Goal: Information Seeking & Learning: Learn about a topic

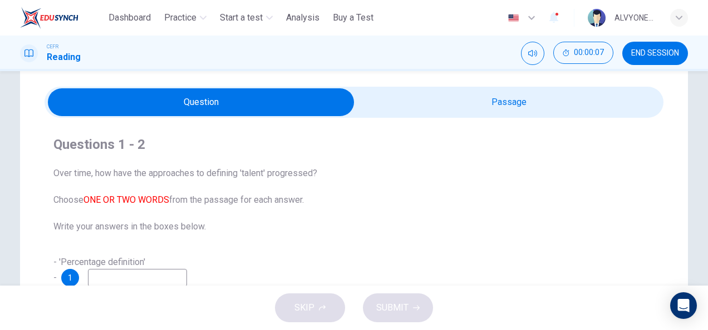
scroll to position [102, 0]
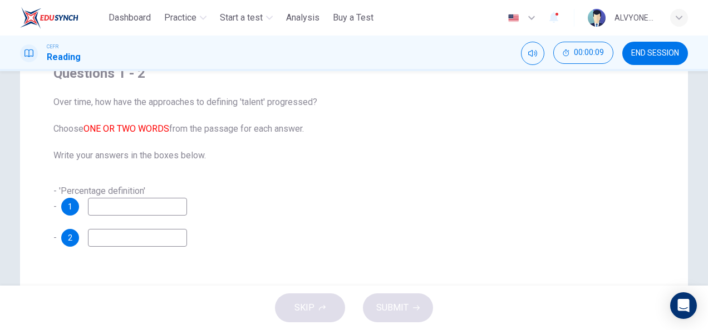
click at [129, 205] on input at bounding box center [137, 207] width 99 height 18
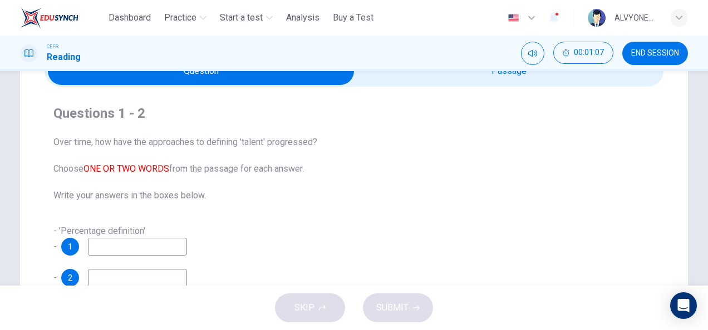
scroll to position [62, 0]
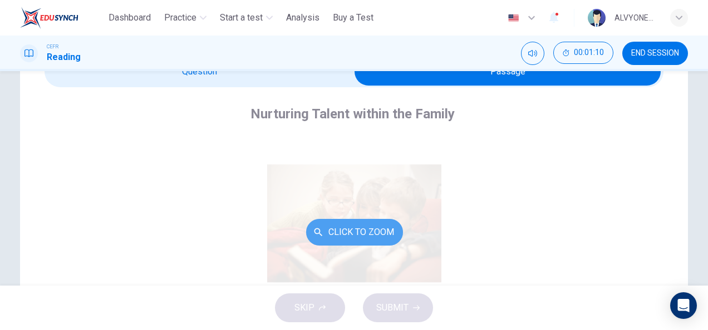
click at [337, 241] on button "Click to Zoom" at bounding box center [354, 232] width 97 height 27
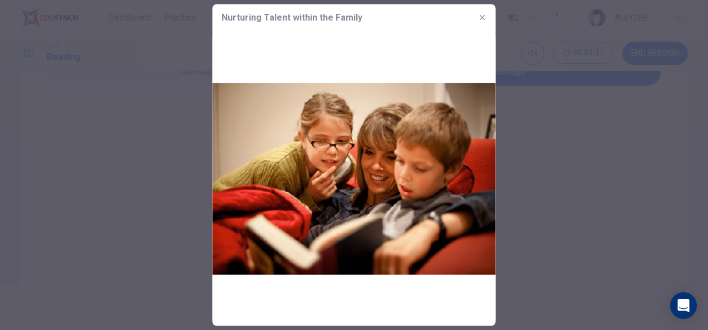
click at [538, 218] on div at bounding box center [354, 165] width 708 height 330
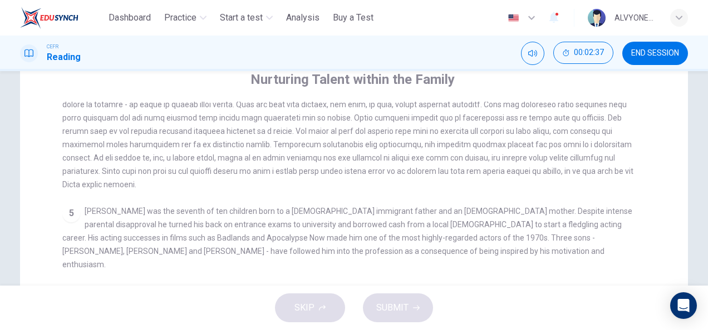
scroll to position [0, 0]
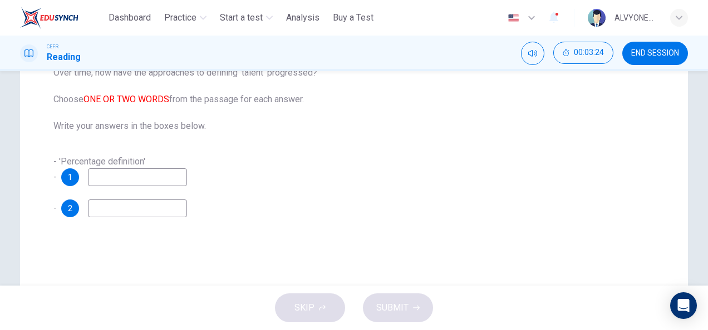
scroll to position [174, 0]
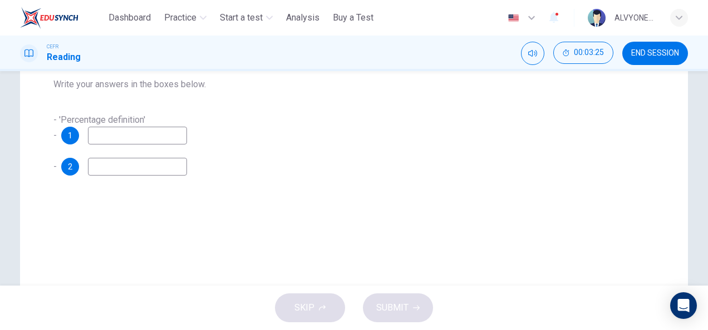
click at [124, 140] on input at bounding box center [137, 136] width 99 height 18
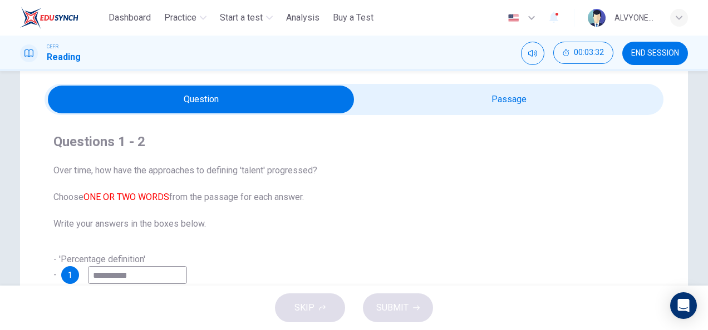
scroll to position [13, 0]
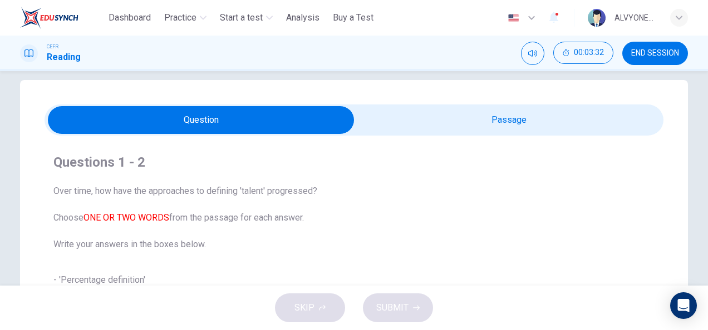
type input "**********"
click at [570, 138] on div "**********" at bounding box center [354, 245] width 619 height 218
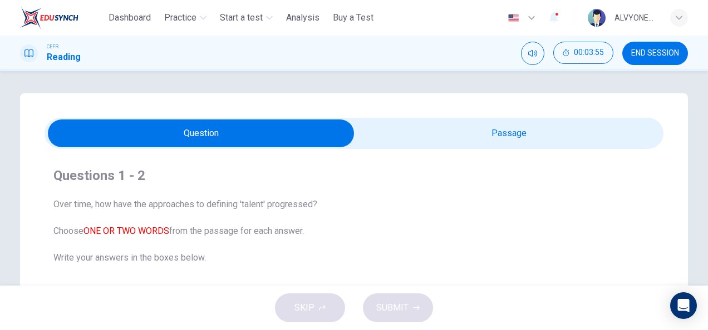
scroll to position [254, 0]
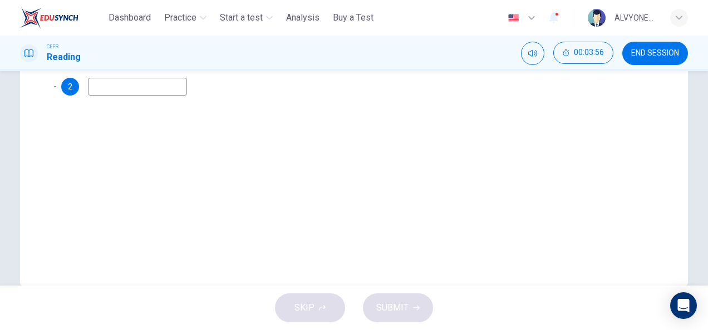
click at [158, 82] on input at bounding box center [137, 87] width 99 height 18
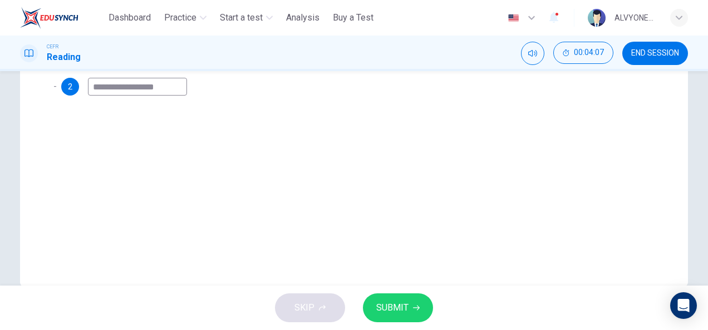
type input "**********"
click at [398, 305] on span "SUBMIT" at bounding box center [392, 308] width 32 height 16
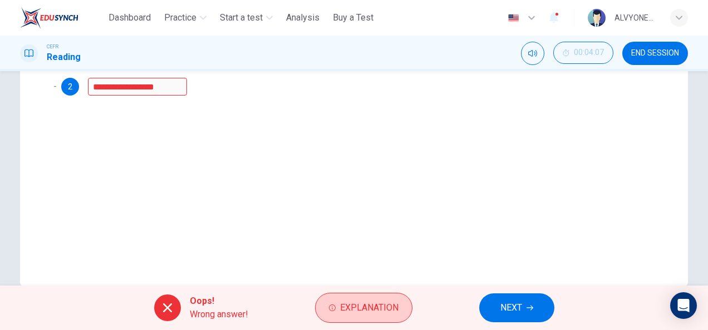
click at [337, 308] on button "Explanation" at bounding box center [363, 308] width 97 height 30
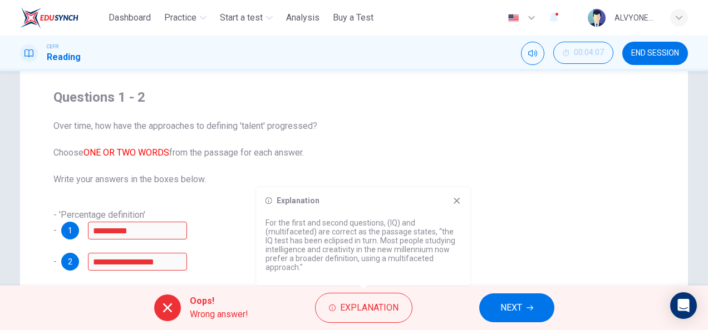
scroll to position [100, 0]
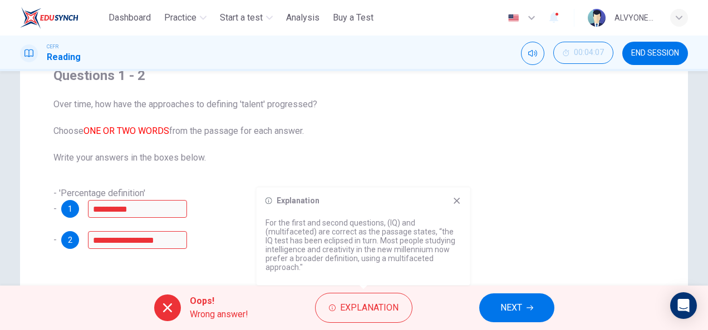
click at [73, 206] on div "1" at bounding box center [70, 209] width 18 height 18
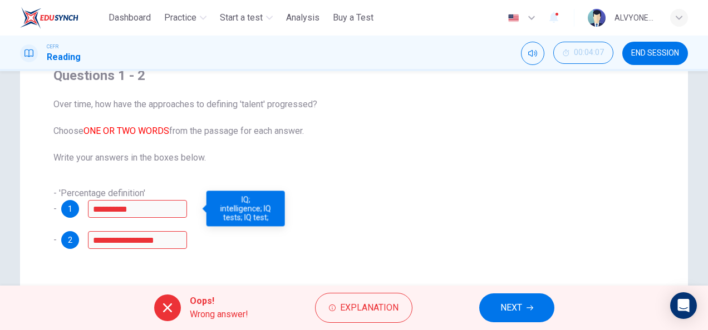
click at [73, 236] on div "2" at bounding box center [70, 240] width 18 height 18
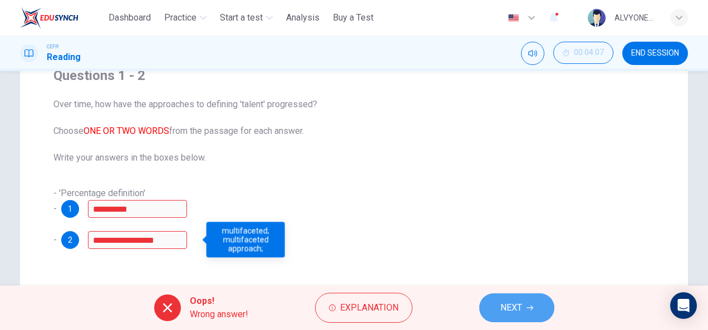
click at [512, 307] on span "NEXT" at bounding box center [511, 308] width 22 height 16
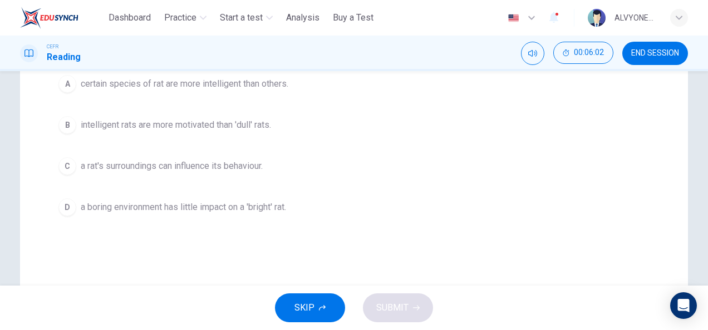
scroll to position [202, 0]
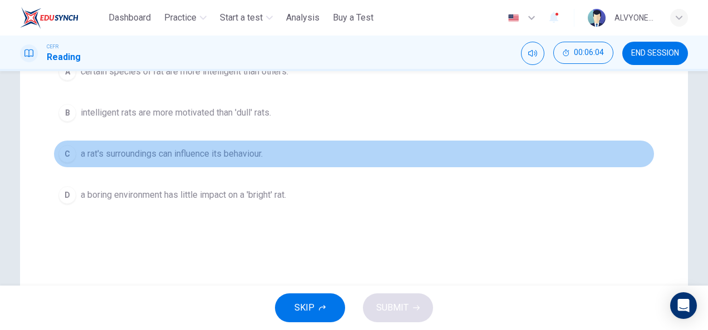
click at [73, 142] on button "C a rat's surroundings can influence its behaviour." at bounding box center [353, 154] width 601 height 28
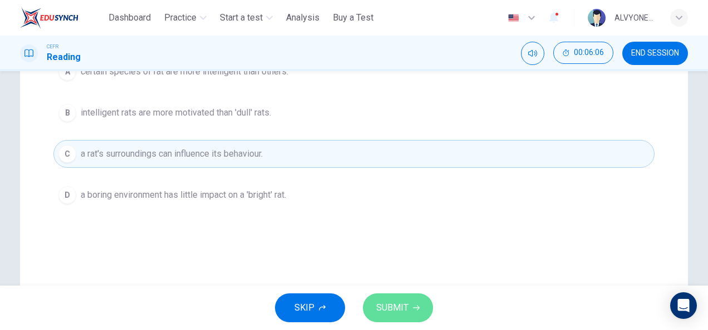
click at [411, 309] on button "SUBMIT" at bounding box center [398, 308] width 70 height 29
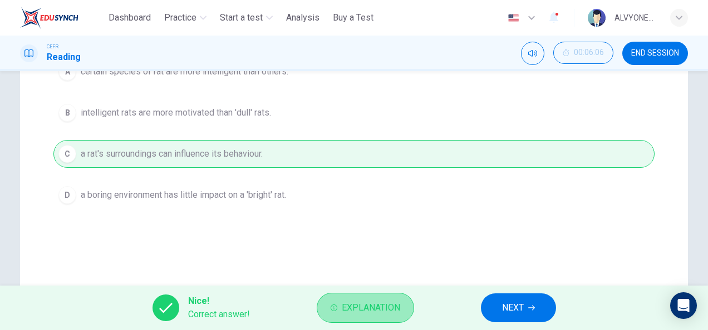
click at [372, 317] on button "Explanation" at bounding box center [365, 308] width 97 height 30
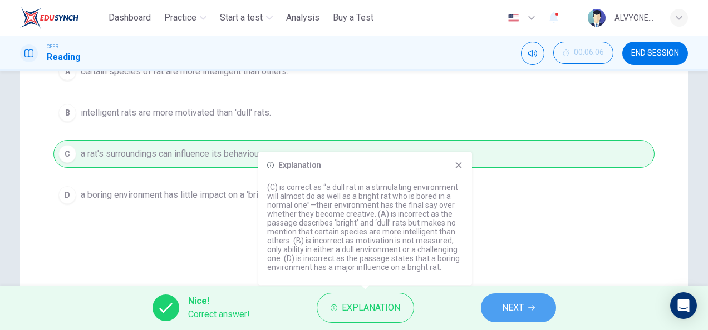
click at [511, 319] on button "NEXT" at bounding box center [518, 308] width 75 height 29
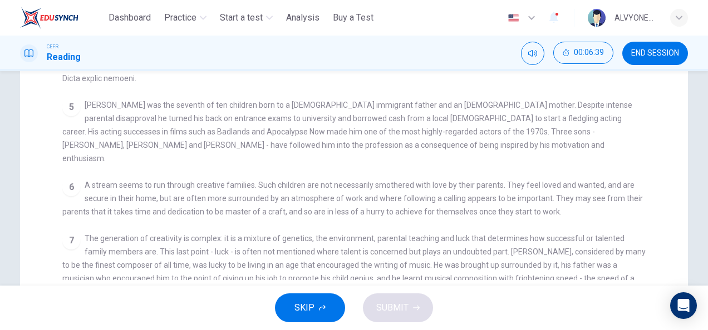
scroll to position [319, 0]
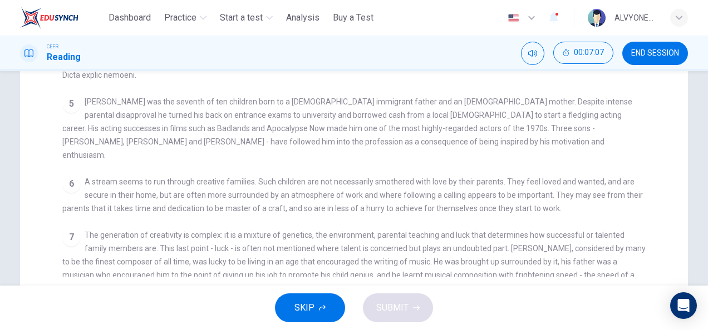
drag, startPoint x: 658, startPoint y: 161, endPoint x: 656, endPoint y: 171, distance: 10.6
click at [656, 171] on div "Nurturing Talent within the Family CLICK TO ZOOM Click to Zoom 1 What do we mea…" at bounding box center [354, 62] width 619 height 465
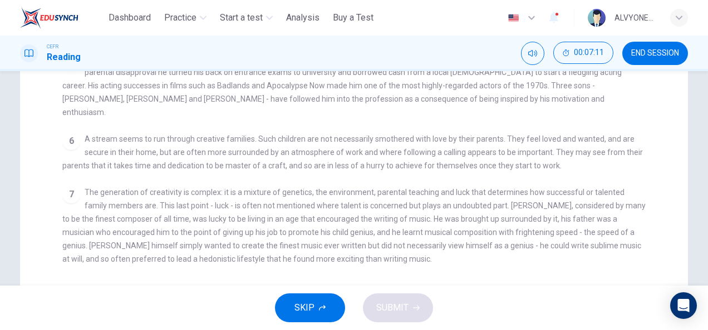
scroll to position [403, 0]
drag, startPoint x: 701, startPoint y: 202, endPoint x: 700, endPoint y: 167, distance: 35.6
click at [698, 147] on div "Question 4 Choose the correct answer, A , B , C or D . The writer cites the sto…" at bounding box center [353, 37] width 703 height 527
click at [700, 167] on div "Question 4 Choose the correct answer, A , B , C or D . The writer cites the sto…" at bounding box center [353, 37] width 703 height 527
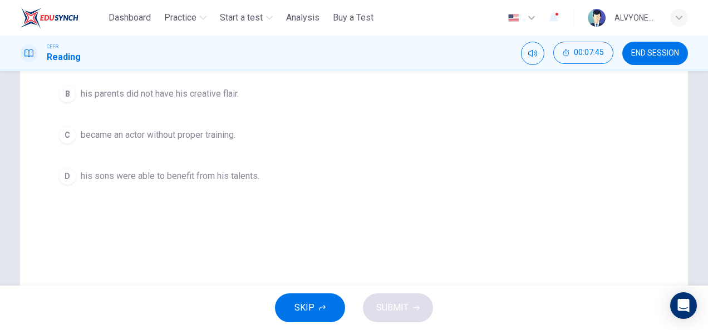
scroll to position [226, 0]
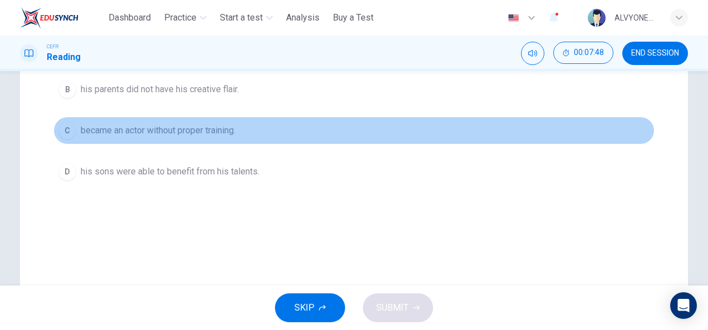
click at [60, 128] on div "C" at bounding box center [67, 131] width 18 height 18
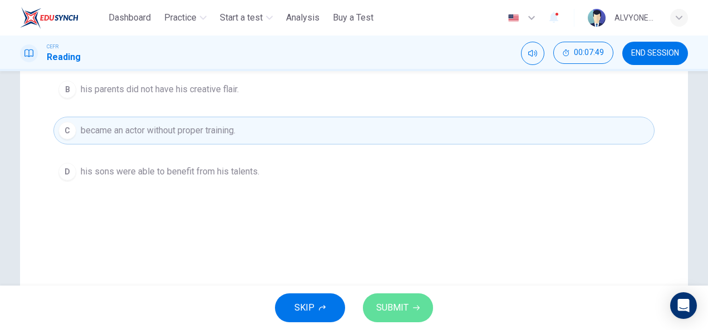
click at [414, 314] on button "SUBMIT" at bounding box center [398, 308] width 70 height 29
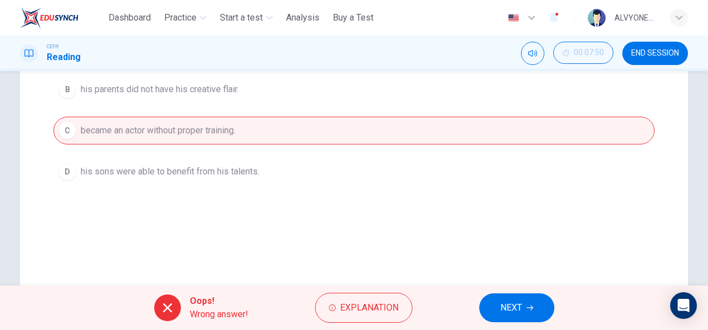
click at [382, 291] on div "Oops! Wrong answer! Explanation NEXT" at bounding box center [354, 308] width 708 height 45
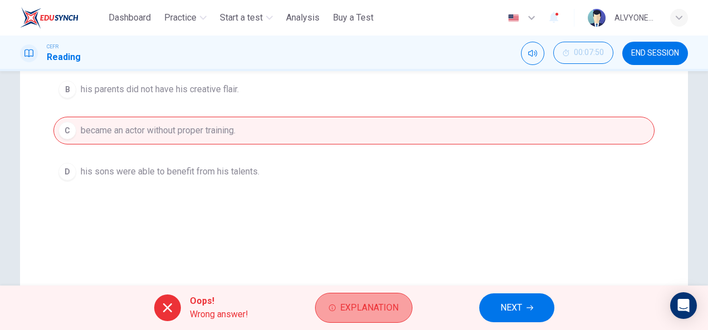
click at [384, 321] on button "Explanation" at bounding box center [363, 308] width 97 height 30
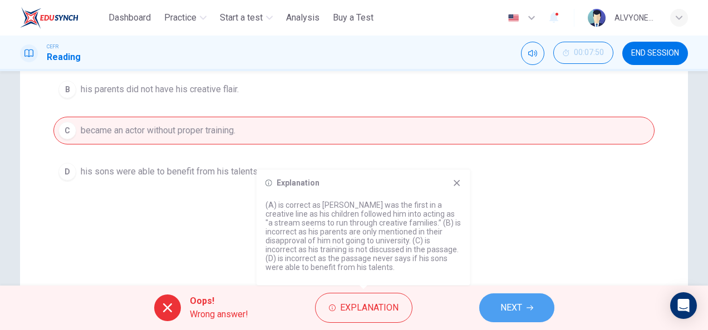
click at [502, 314] on span "NEXT" at bounding box center [511, 308] width 22 height 16
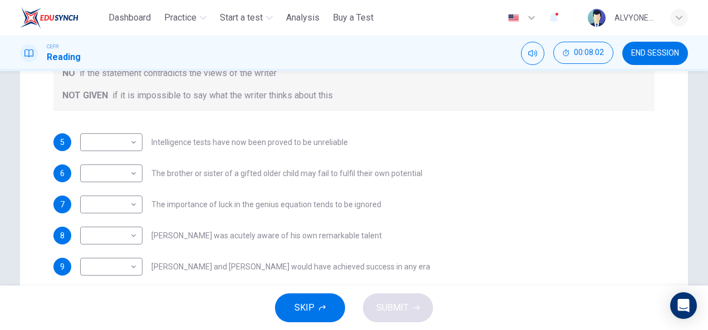
scroll to position [224, 0]
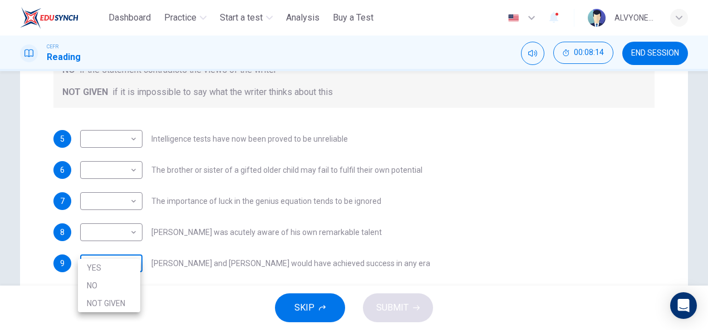
click at [118, 257] on body "This site uses cookies, as explained in our Privacy Policy . If you agree to th…" at bounding box center [354, 165] width 708 height 330
click at [118, 270] on li "YES" at bounding box center [109, 268] width 62 height 18
type input "***"
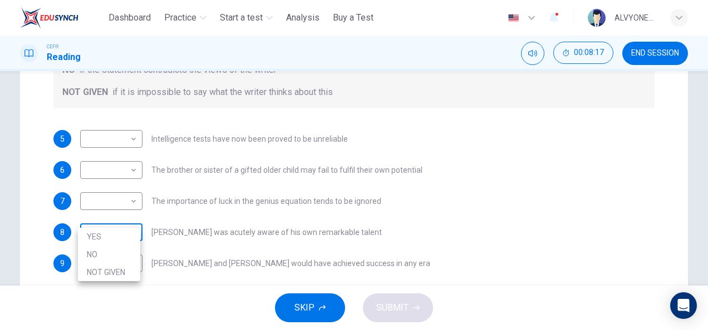
click at [134, 223] on body "This site uses cookies, as explained in our Privacy Policy . If you agree to th…" at bounding box center [354, 165] width 708 height 330
click at [118, 271] on li "NOT GIVEN" at bounding box center [109, 273] width 62 height 18
type input "*********"
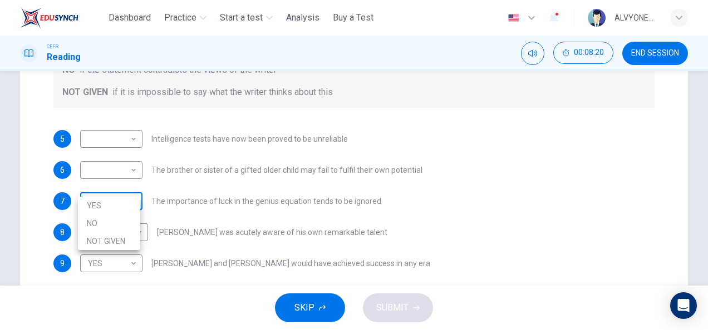
click at [126, 180] on body "This site uses cookies, as explained in our Privacy Policy . If you agree to th…" at bounding box center [354, 165] width 708 height 330
click at [115, 213] on li "YES" at bounding box center [109, 206] width 62 height 18
type input "***"
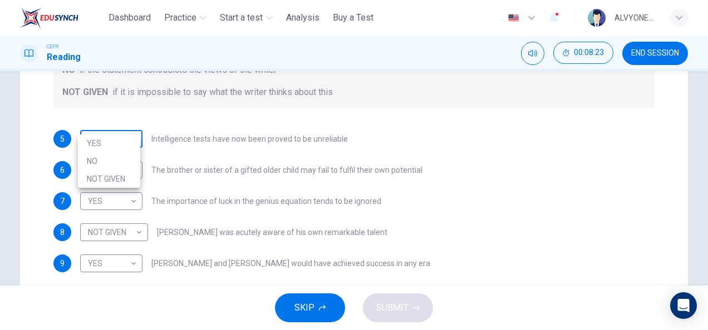
click at [116, 131] on body "This site uses cookies, as explained in our Privacy Policy . If you agree to th…" at bounding box center [354, 165] width 708 height 330
click at [111, 149] on li "YES" at bounding box center [109, 144] width 62 height 18
type input "***"
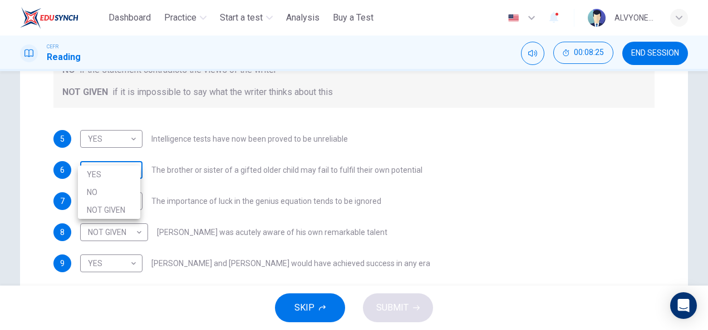
click at [111, 156] on body "This site uses cookies, as explained in our Privacy Policy . If you agree to th…" at bounding box center [354, 165] width 708 height 330
click at [103, 186] on li "NO" at bounding box center [109, 193] width 62 height 18
type input "**"
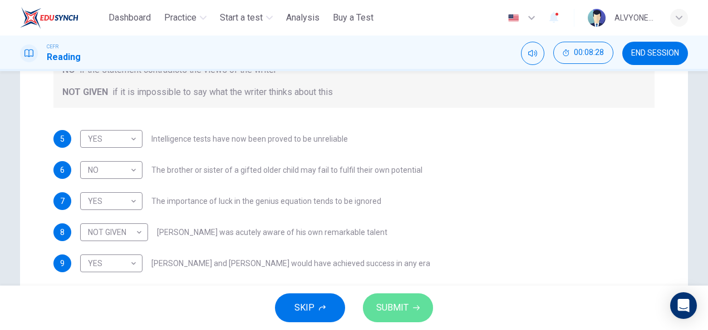
click at [398, 305] on span "SUBMIT" at bounding box center [392, 308] width 32 height 16
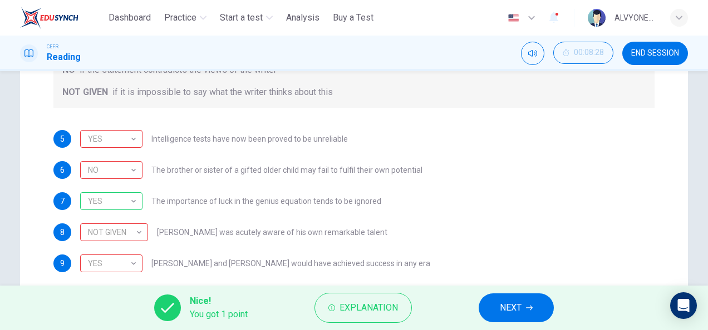
scroll to position [277, 0]
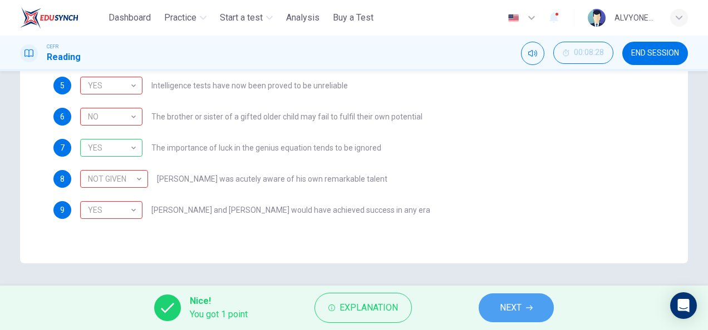
click at [525, 308] on button "NEXT" at bounding box center [515, 308] width 75 height 29
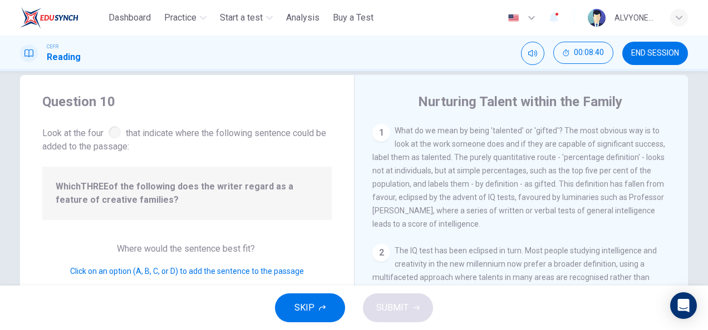
scroll to position [0, 0]
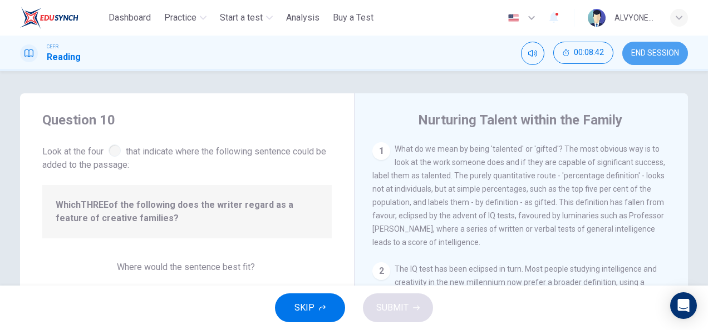
click at [648, 56] on span "END SESSION" at bounding box center [655, 53] width 48 height 9
